Goal: Task Accomplishment & Management: Manage account settings

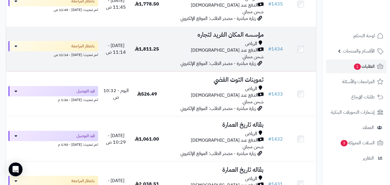
scroll to position [288, 0]
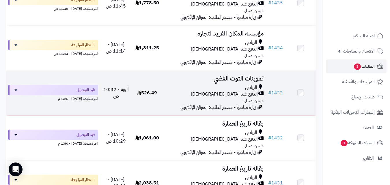
click at [166, 96] on div "الدفع عند [DEMOGRAPHIC_DATA]" at bounding box center [214, 94] width 99 height 7
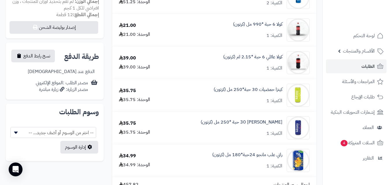
scroll to position [211, 0]
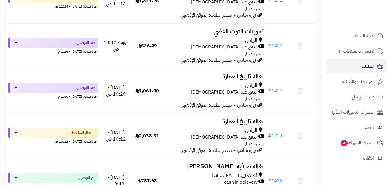
scroll to position [335, 0]
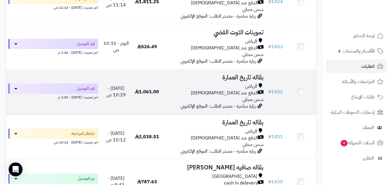
click at [130, 99] on td "اليوم - 10:29 ص" at bounding box center [115, 91] width 31 height 45
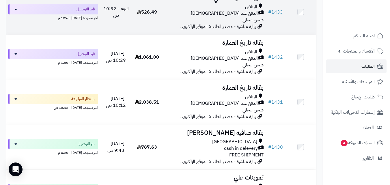
click at [169, 27] on td "تموينات التوت الفضي الرياض الدفع عند الاستلام شحن مجاني زيارة مباشرة - مصدر الط…" at bounding box center [213, 12] width 103 height 45
click at [170, 21] on div "الرياض الدفع عند الاستلام شحن مجاني" at bounding box center [214, 13] width 99 height 20
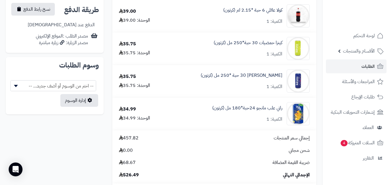
scroll to position [277, 0]
